Goal: Task Accomplishment & Management: Manage account settings

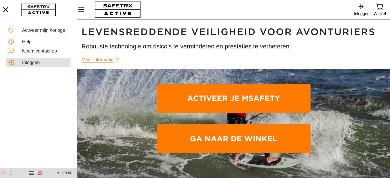
click at [33, 62] on div "Inloggen" at bounding box center [45, 63] width 47 height 6
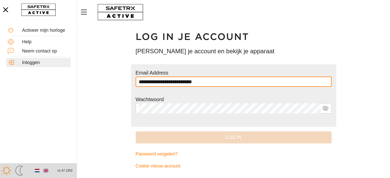
type input "**********"
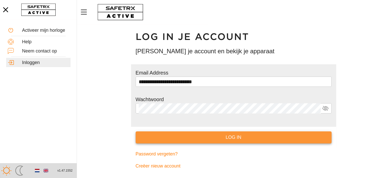
click at [207, 133] on button "Log in" at bounding box center [234, 138] width 196 height 12
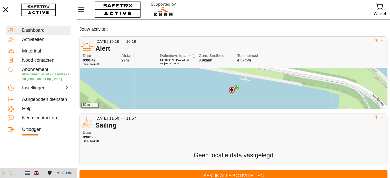
scroll to position [18, 0]
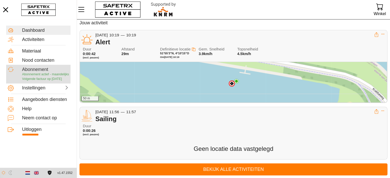
click at [48, 78] on span "Volgende factuur op [DATE]" at bounding box center [42, 79] width 40 height 4
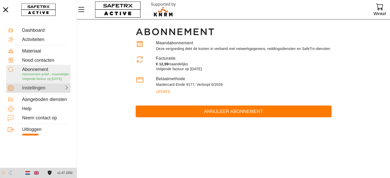
click at [34, 91] on div "Instellingen" at bounding box center [33, 88] width 23 height 6
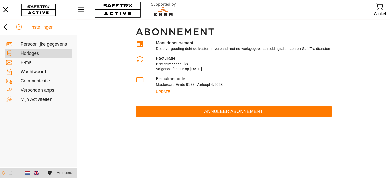
click at [47, 50] on div "Horloges" at bounding box center [46, 53] width 50 height 6
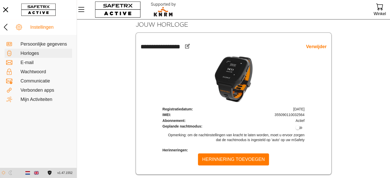
scroll to position [22, 0]
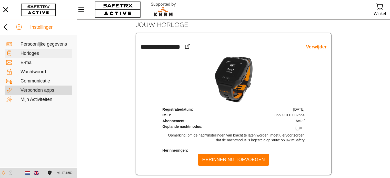
click at [32, 91] on div "Verbonden apps" at bounding box center [46, 91] width 50 height 6
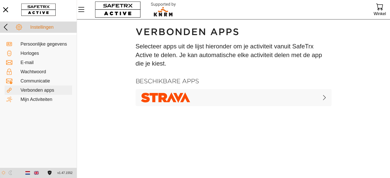
click at [53, 29] on div "Instellingen" at bounding box center [52, 28] width 45 height 6
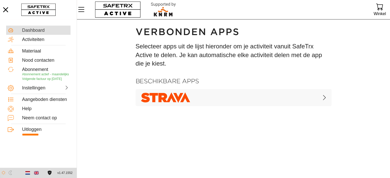
click at [45, 27] on div "Dashboard" at bounding box center [45, 30] width 47 height 6
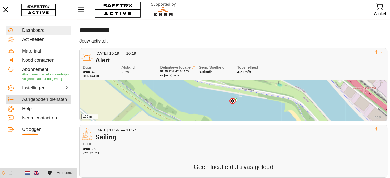
click at [52, 103] on div "Aangeboden diensten" at bounding box center [45, 100] width 47 height 6
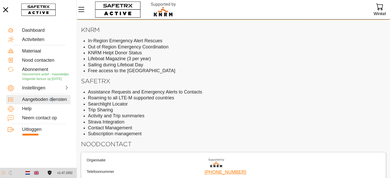
scroll to position [19, 0]
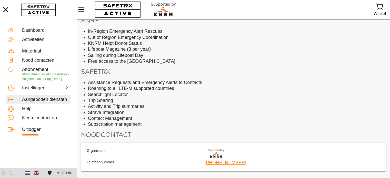
click at [257, 38] on li "Out of Region Emergency Coordination" at bounding box center [237, 38] width 298 height 6
click at [55, 119] on div "Neem contact op" at bounding box center [38, 118] width 64 height 9
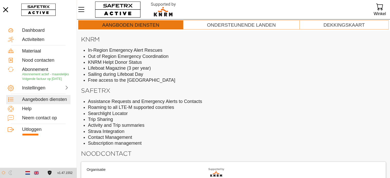
scroll to position [0, 0]
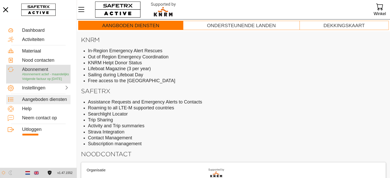
click at [51, 79] on span "Volgende factuur op [DATE]" at bounding box center [42, 79] width 40 height 4
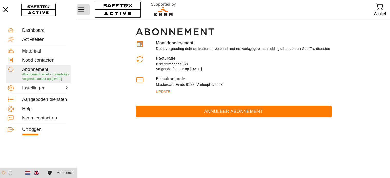
click at [84, 8] on icon "Menu" at bounding box center [81, 9] width 9 height 9
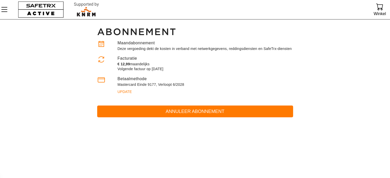
click at [135, 34] on h1 "Abonnement" at bounding box center [195, 32] width 196 height 12
click at [37, 4] on button "button" at bounding box center [41, 9] width 50 height 19
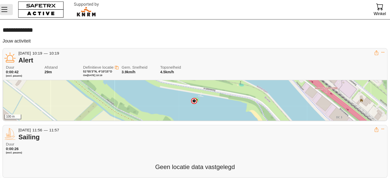
click at [9, 11] on button "Menu" at bounding box center [6, 9] width 13 height 11
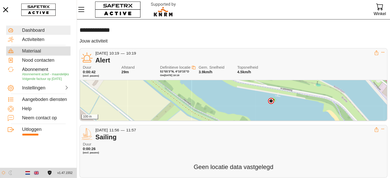
click at [50, 53] on div "Materiaal" at bounding box center [45, 51] width 47 height 6
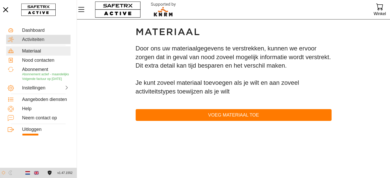
click at [57, 40] on div "Activiteiten" at bounding box center [45, 40] width 47 height 6
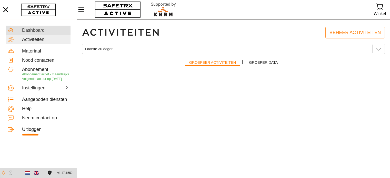
click at [52, 31] on div "Dashboard" at bounding box center [45, 31] width 47 height 6
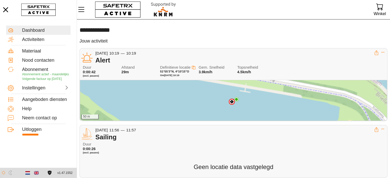
click at [137, 61] on div "Alert" at bounding box center [234, 60] width 279 height 8
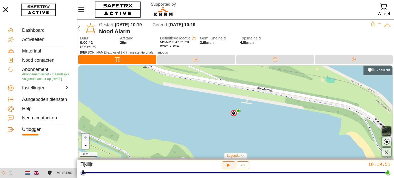
click at [227, 164] on icon "button" at bounding box center [228, 165] width 5 height 5
click at [47, 90] on div at bounding box center [58, 87] width 23 height 5
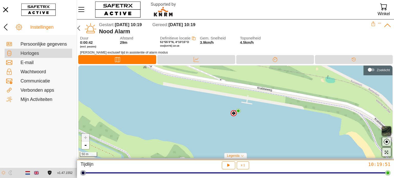
click at [47, 51] on div "Horloges" at bounding box center [46, 54] width 50 height 6
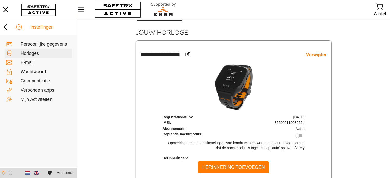
scroll to position [22, 0]
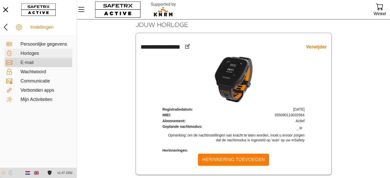
click at [29, 64] on div "E-mail" at bounding box center [46, 63] width 50 height 6
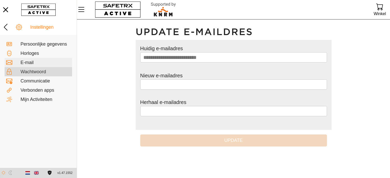
click at [35, 73] on div "Wachtwoord" at bounding box center [46, 72] width 50 height 6
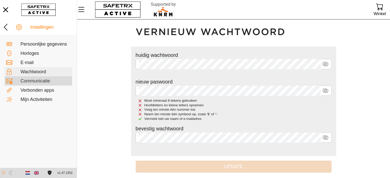
click at [35, 78] on div "Communicatie" at bounding box center [46, 81] width 50 height 6
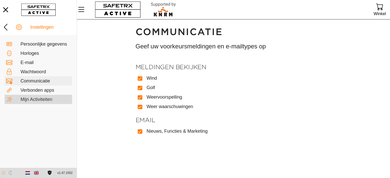
click at [46, 101] on div "Mijn Activiteiten" at bounding box center [46, 100] width 50 height 6
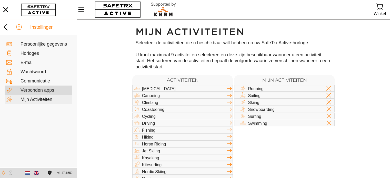
click at [47, 91] on div "Verbonden apps" at bounding box center [46, 91] width 50 height 6
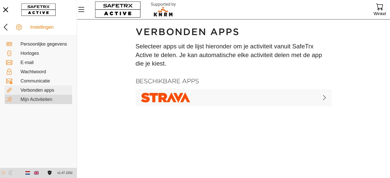
click at [47, 100] on div "Mijn Activiteiten" at bounding box center [46, 100] width 50 height 6
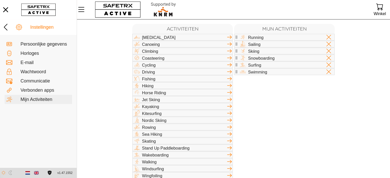
scroll to position [55, 0]
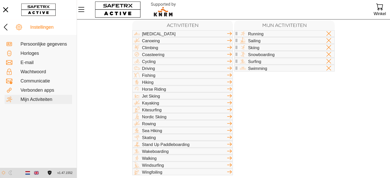
drag, startPoint x: 212, startPoint y: 57, endPoint x: 257, endPoint y: 84, distance: 52.2
click at [280, 85] on div "Activiteiten [MEDICAL_DATA] Canoeing Climbing Coasteering Cycling Driving Fishi…" at bounding box center [233, 95] width 202 height 159
drag, startPoint x: 236, startPoint y: 40, endPoint x: 245, endPoint y: 37, distance: 9.7
click at [245, 37] on div "Running Sailing Skiing Snowboarding Surfing Swimming" at bounding box center [284, 50] width 101 height 41
drag, startPoint x: 188, startPoint y: 49, endPoint x: 190, endPoint y: 75, distance: 25.7
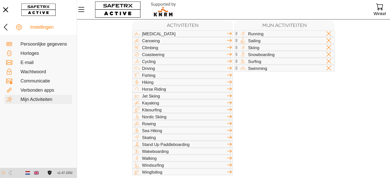
click at [190, 75] on div "Activiteiten [MEDICAL_DATA] Canoeing Climbing Coasteering Cycling Driving Fishi…" at bounding box center [182, 95] width 101 height 159
click at [228, 76] on icon at bounding box center [229, 75] width 6 height 6
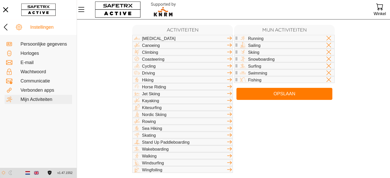
scroll to position [48, 0]
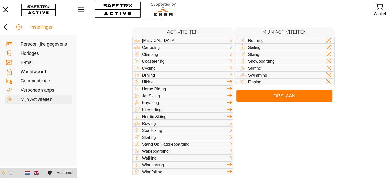
click at [328, 82] on icon at bounding box center [329, 82] width 6 height 6
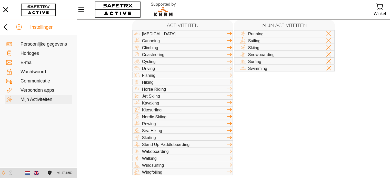
click at [198, 159] on div "Walking" at bounding box center [182, 158] width 101 height 7
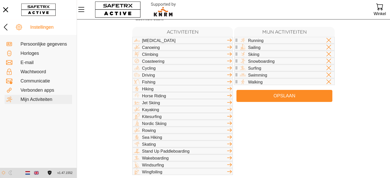
click at [253, 96] on span "Opslaan" at bounding box center [285, 96] width 88 height 8
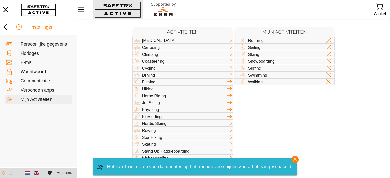
click at [130, 8] on button "button" at bounding box center [118, 9] width 50 height 19
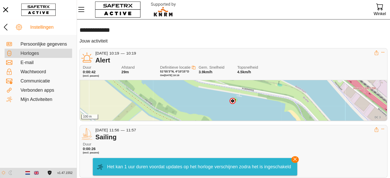
click at [39, 55] on div "Horloges" at bounding box center [46, 54] width 50 height 6
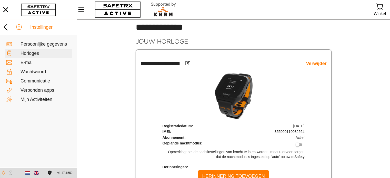
scroll to position [22, 0]
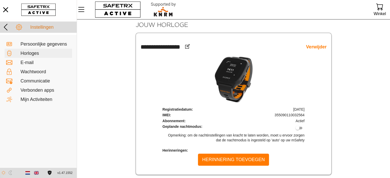
click at [37, 31] on div "Instellingen" at bounding box center [38, 27] width 77 height 11
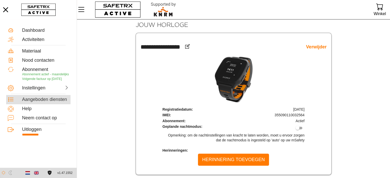
click at [47, 103] on div "Aangeboden diensten" at bounding box center [45, 100] width 47 height 6
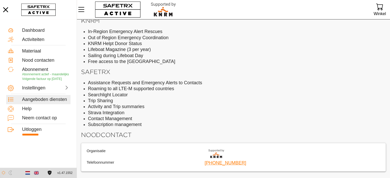
scroll to position [19, 0]
click at [35, 111] on div "Help" at bounding box center [45, 109] width 47 height 6
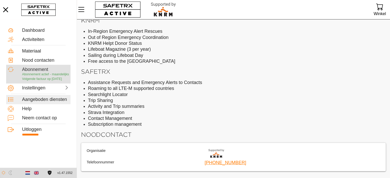
click at [61, 84] on div "Abonnement Abonnement actief - maandelijks Volgende factuur op [DATE]" at bounding box center [38, 74] width 64 height 19
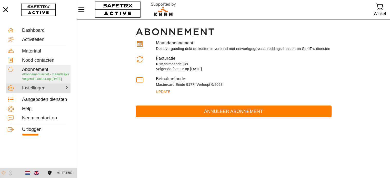
click at [61, 90] on div at bounding box center [58, 87] width 23 height 5
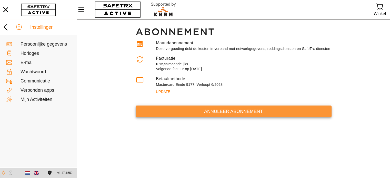
click at [160, 114] on span "Annuleer abonnement" at bounding box center [234, 112] width 188 height 8
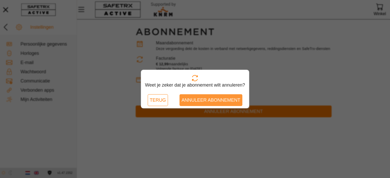
click at [202, 98] on span "Annuleer abonnement" at bounding box center [211, 100] width 59 height 8
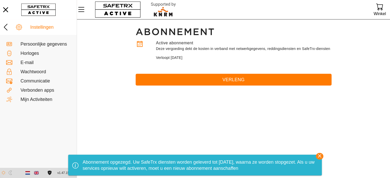
click at [322, 156] on icon "button" at bounding box center [319, 155] width 7 height 7
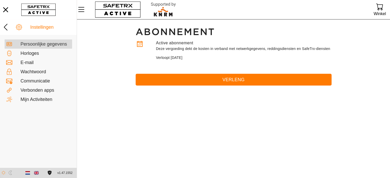
click at [43, 48] on div "Persoonlijke gegevens" at bounding box center [38, 43] width 67 height 9
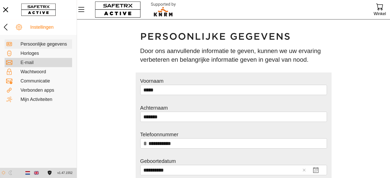
click at [41, 58] on div "E-mail" at bounding box center [38, 62] width 67 height 9
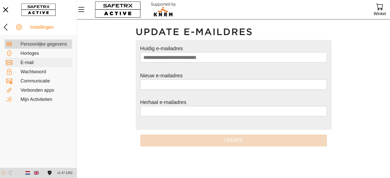
click at [55, 44] on div "Persoonlijke gegevens" at bounding box center [46, 45] width 50 height 6
